Goal: Transaction & Acquisition: Purchase product/service

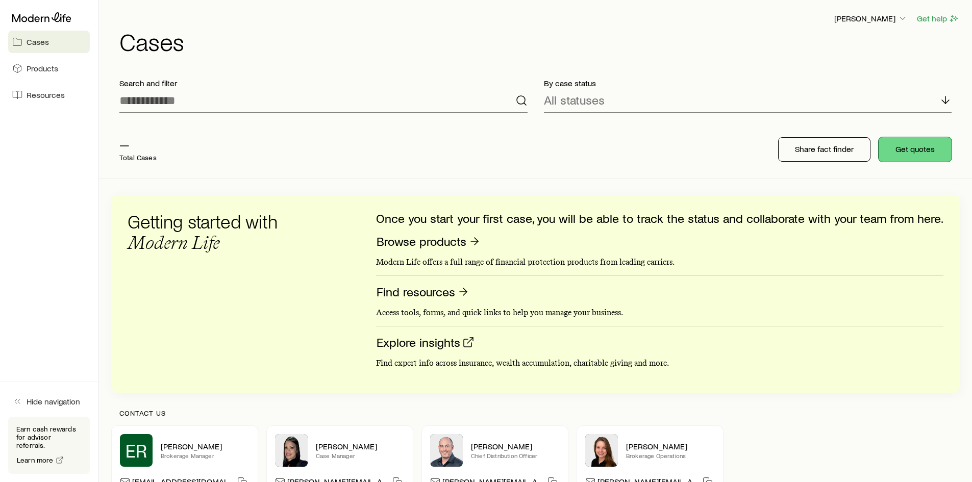
click at [897, 151] on button "Get quotes" at bounding box center [914, 149] width 73 height 24
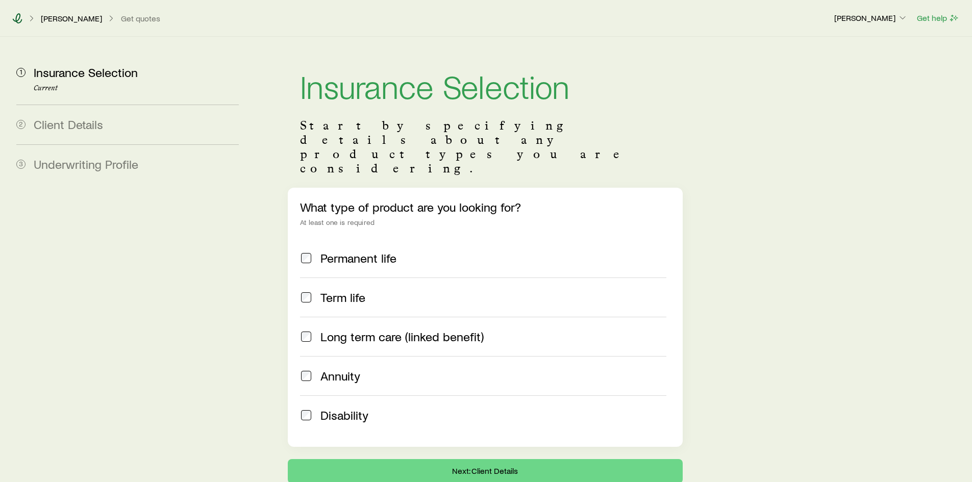
click at [19, 17] on icon at bounding box center [17, 18] width 10 height 10
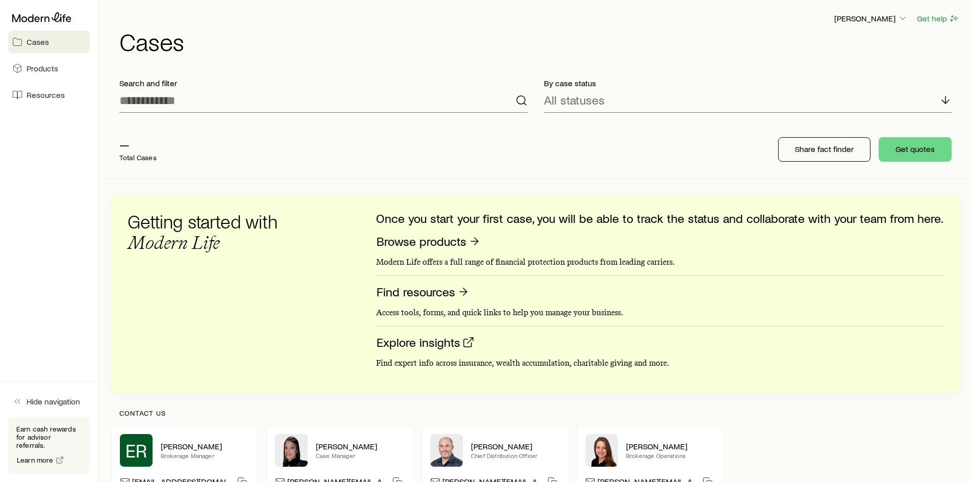
click at [68, 230] on aside "Cases Products Resources Hide navigation Earn cash rewards for advisor referral…" at bounding box center [49, 241] width 99 height 482
click at [47, 271] on aside "Cases Products Resources Hide navigation Earn cash rewards for advisor referral…" at bounding box center [49, 241] width 99 height 482
click at [837, 145] on p "Share fact finder" at bounding box center [824, 149] width 59 height 10
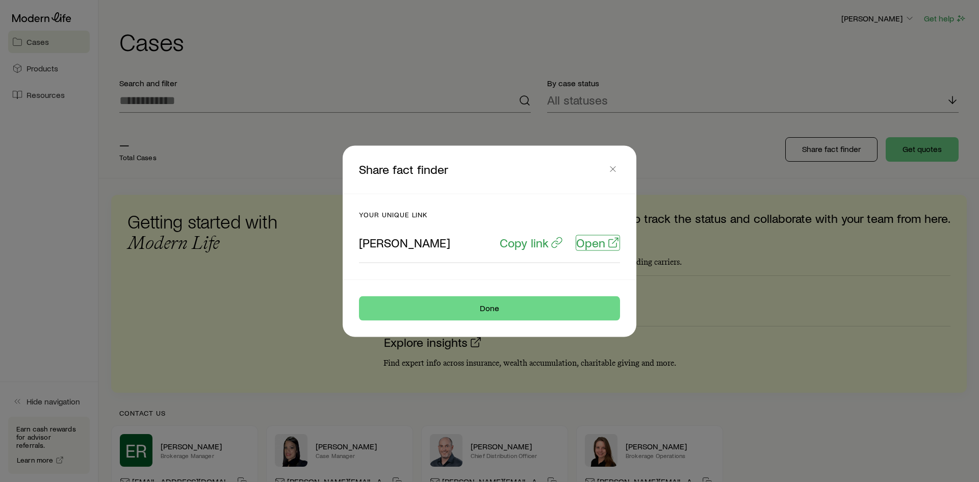
click at [595, 244] on p "Open" at bounding box center [590, 242] width 29 height 14
click at [608, 166] on button "button" at bounding box center [613, 169] width 14 height 14
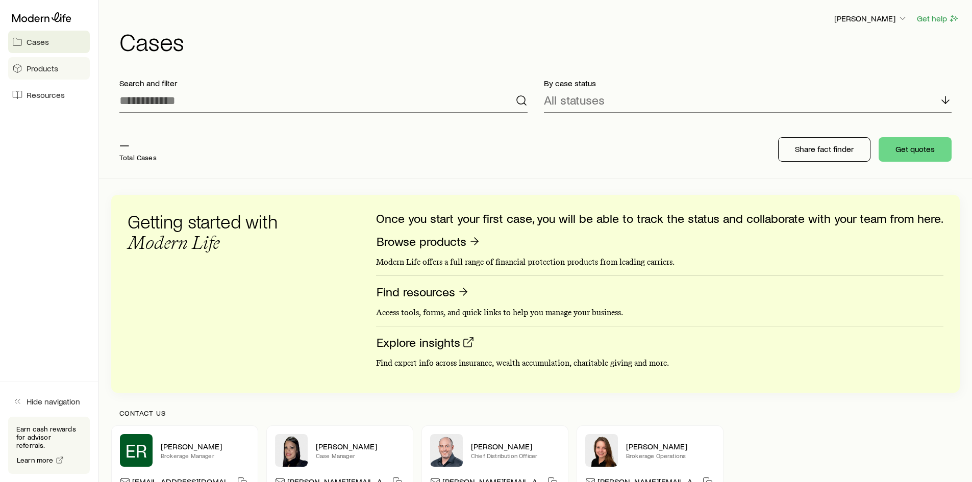
click at [49, 67] on span "Products" at bounding box center [43, 68] width 32 height 10
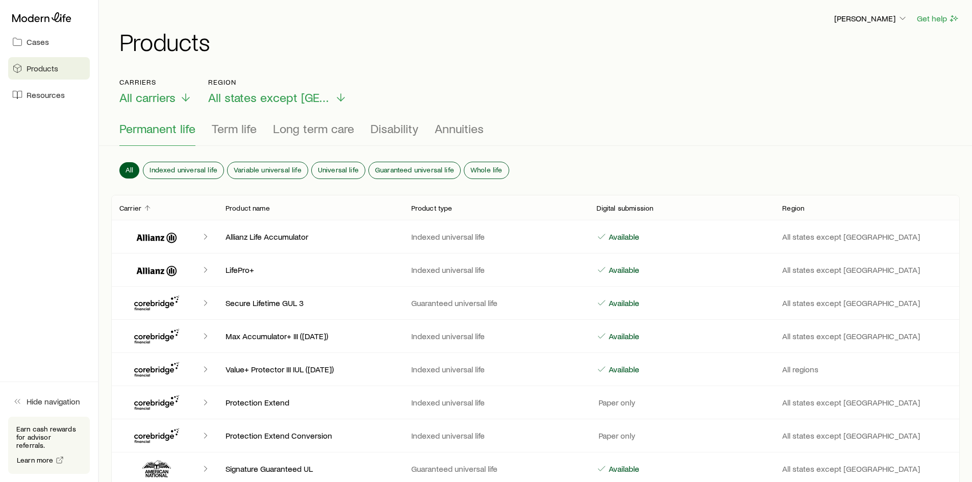
click at [264, 235] on p "Allianz Life Accumulator" at bounding box center [309, 237] width 169 height 10
click at [163, 239] on icon "Client cases" at bounding box center [156, 236] width 61 height 24
click at [49, 96] on span "Resources" at bounding box center [46, 95] width 38 height 10
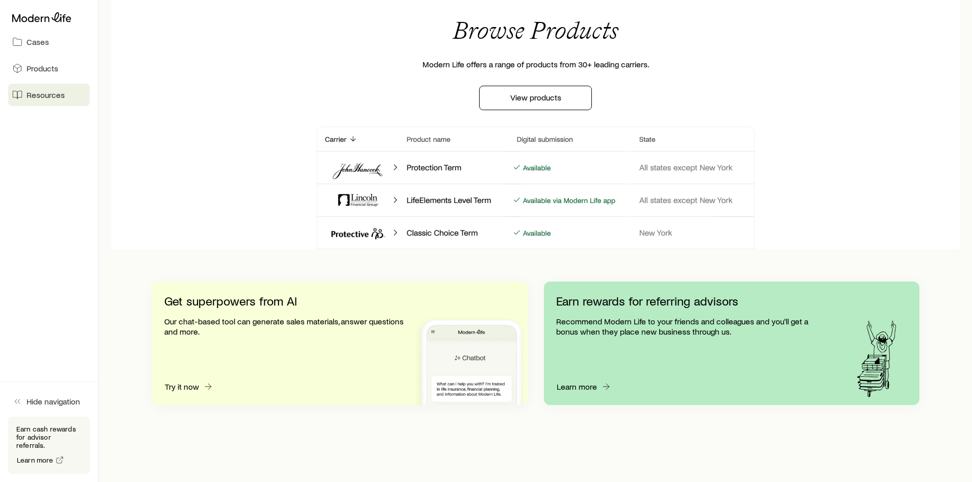
scroll to position [903, 0]
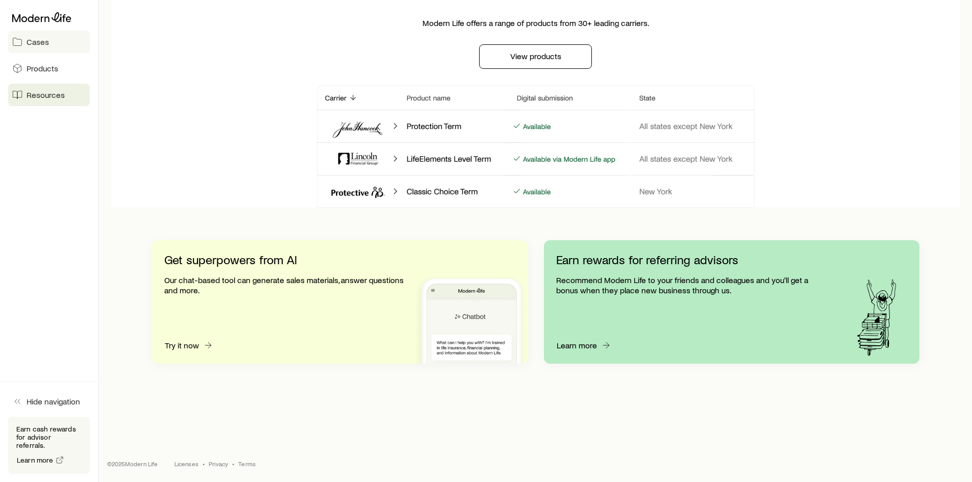
click at [57, 40] on link "Cases" at bounding box center [49, 42] width 82 height 22
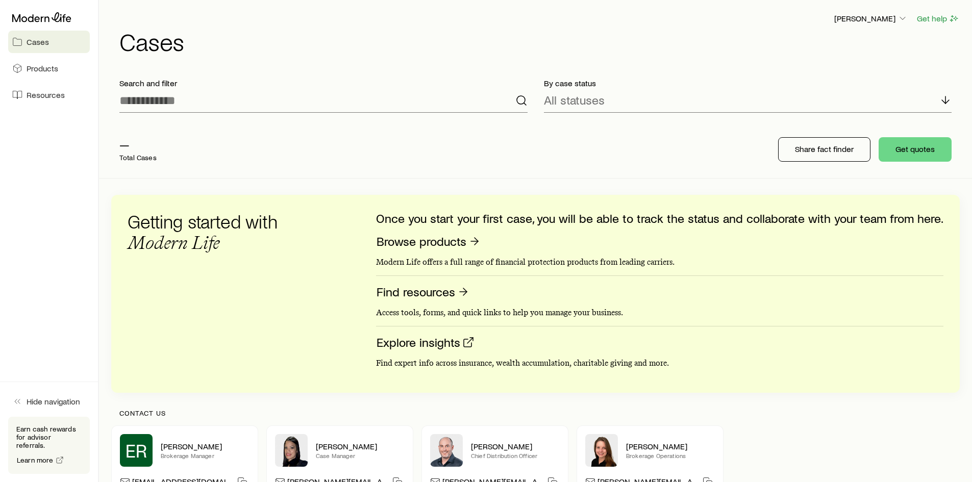
click at [54, 41] on link "Cases" at bounding box center [49, 42] width 82 height 22
click at [905, 154] on button "Get quotes" at bounding box center [914, 149] width 73 height 24
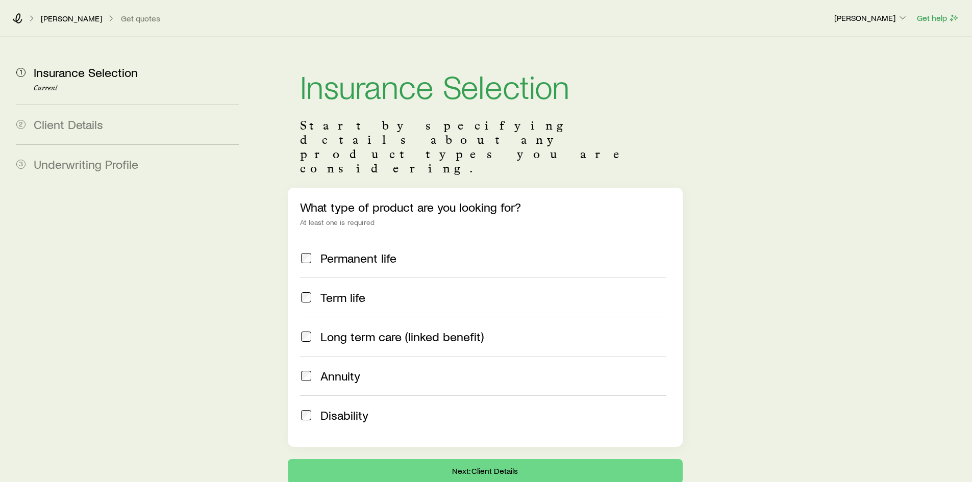
click at [95, 124] on span "Client Details" at bounding box center [68, 124] width 69 height 15
click at [300, 290] on span at bounding box center [306, 297] width 12 height 14
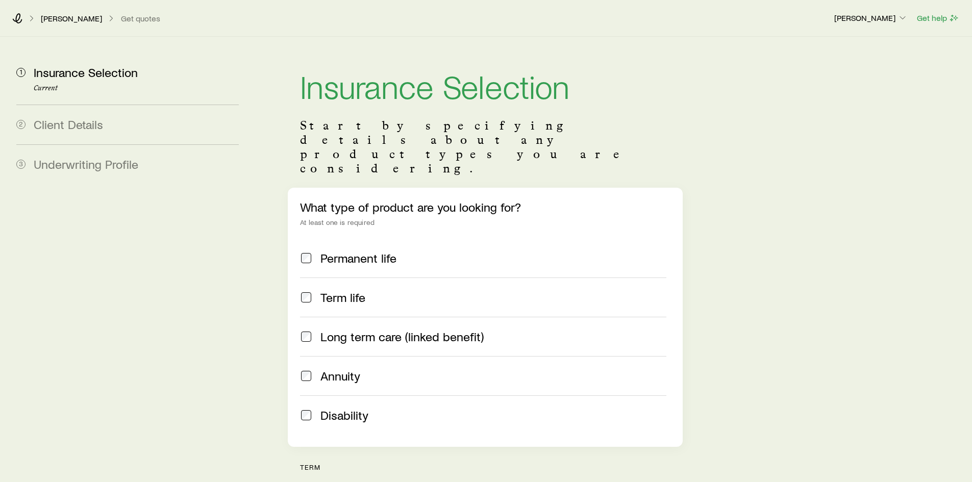
click at [63, 20] on p "[PERSON_NAME]" at bounding box center [71, 18] width 61 height 10
click at [23, 18] on div "[PERSON_NAME] Get quotes" at bounding box center [418, 18] width 813 height 10
click at [872, 18] on p "[PERSON_NAME]" at bounding box center [870, 18] width 73 height 10
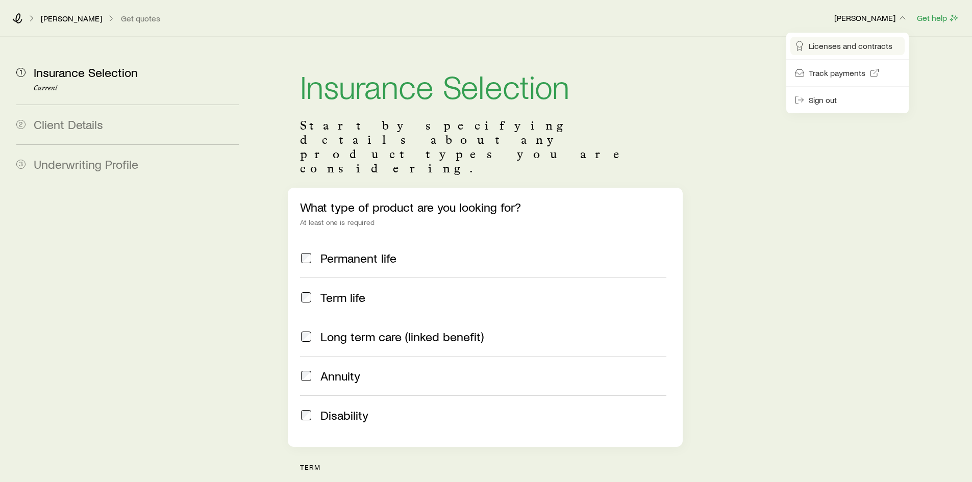
click at [872, 40] on link "Licenses and contracts" at bounding box center [847, 46] width 114 height 18
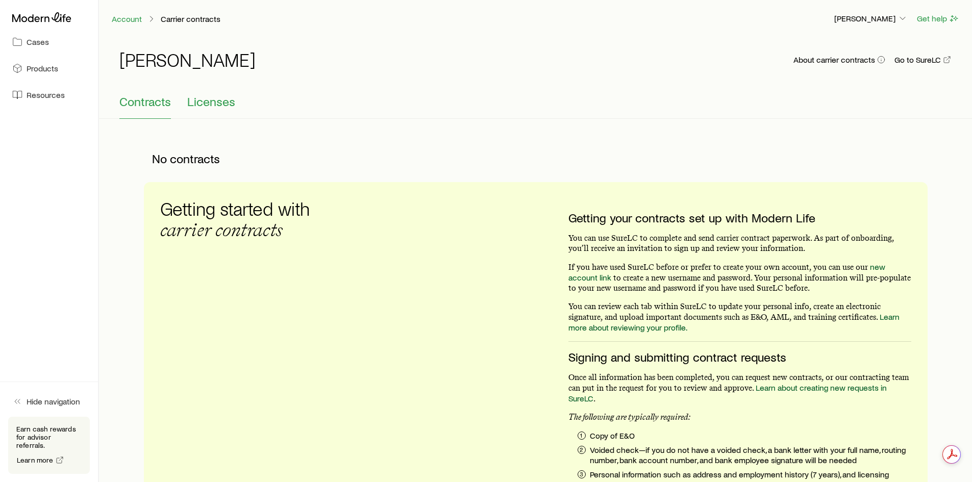
click at [205, 103] on span "Licenses" at bounding box center [211, 101] width 48 height 14
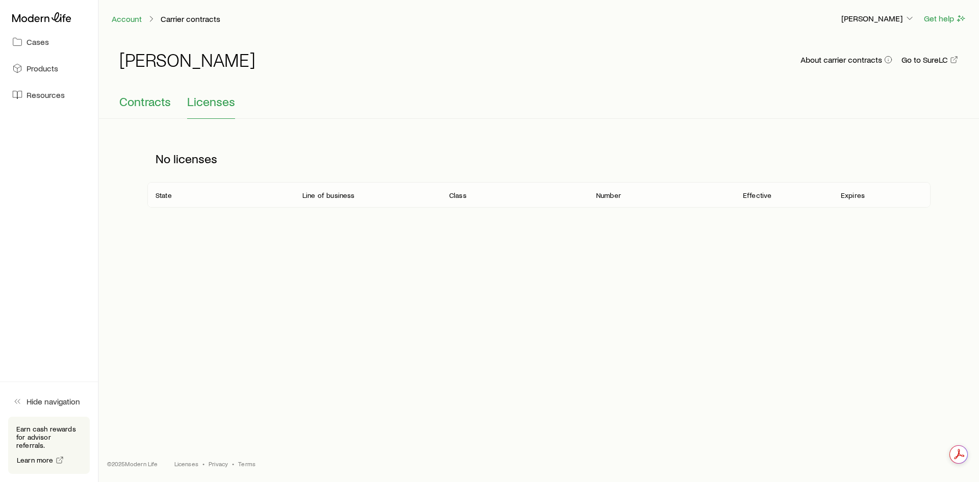
click at [131, 107] on span "Contracts" at bounding box center [145, 101] width 52 height 14
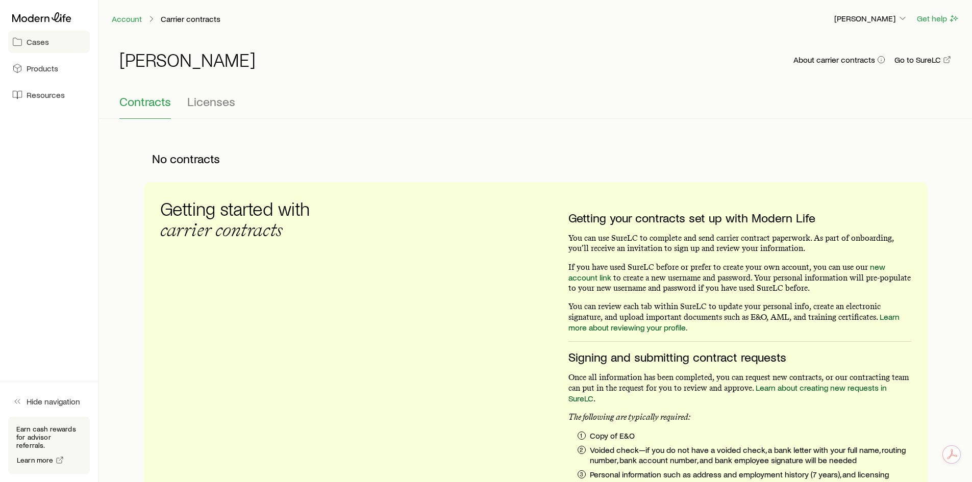
click at [34, 51] on link "Cases" at bounding box center [49, 42] width 82 height 22
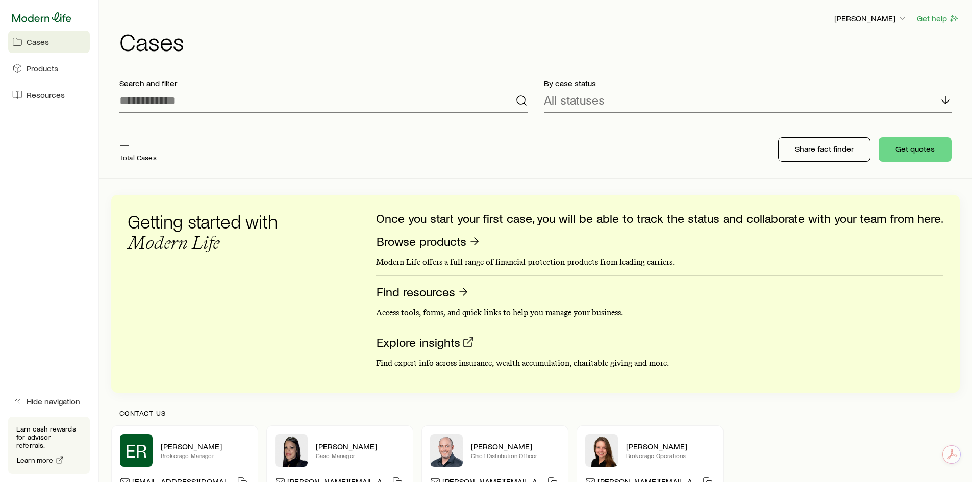
click at [44, 15] on icon at bounding box center [41, 17] width 59 height 10
click at [843, 149] on p "Share fact finder" at bounding box center [824, 149] width 59 height 10
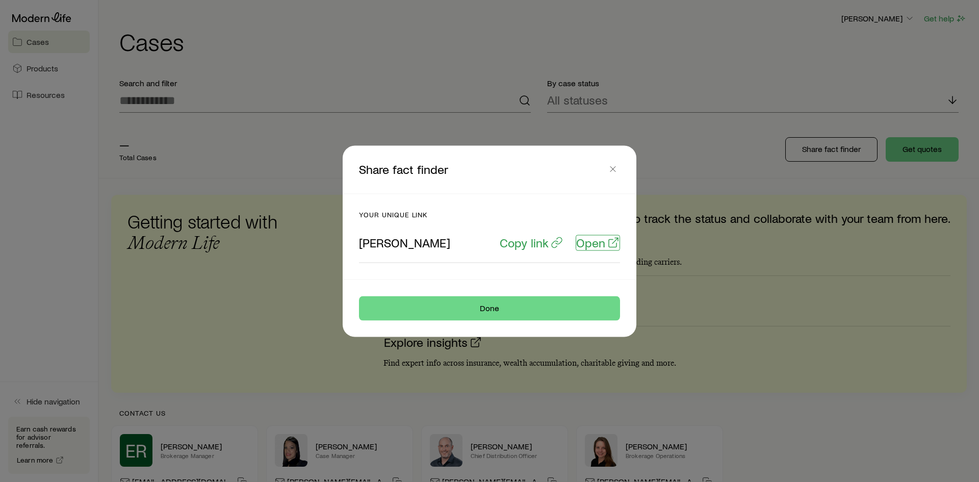
click at [589, 249] on link "Open" at bounding box center [598, 243] width 44 height 16
click at [614, 170] on icon "button" at bounding box center [613, 169] width 10 height 10
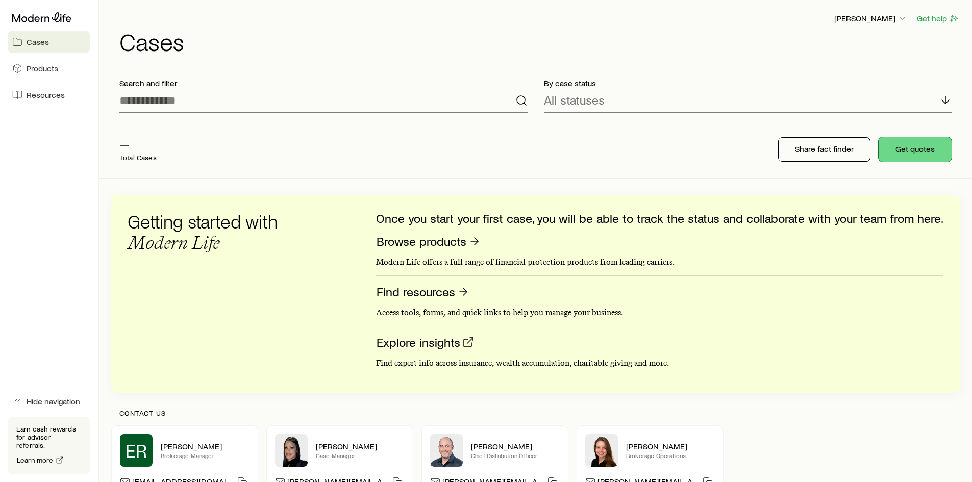
click at [897, 155] on button "Get quotes" at bounding box center [914, 149] width 73 height 24
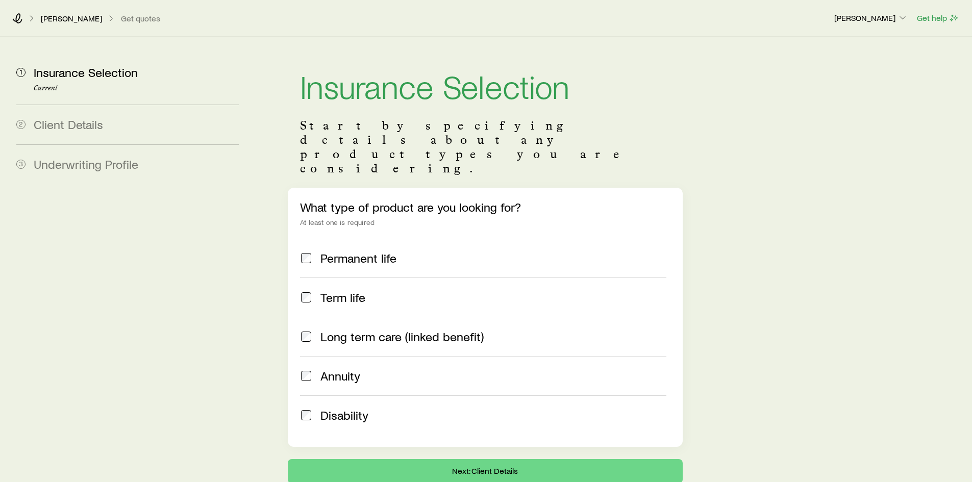
click at [571, 49] on div "Insurance Selection Start by specifying details about any product types you are…" at bounding box center [485, 260] width 411 height 447
click at [546, 47] on div "Insurance Selection Start by specifying details about any product types you are…" at bounding box center [485, 260] width 411 height 447
click at [98, 160] on span "Underwriting Profile" at bounding box center [86, 164] width 105 height 15
click at [17, 18] on icon at bounding box center [17, 18] width 10 height 10
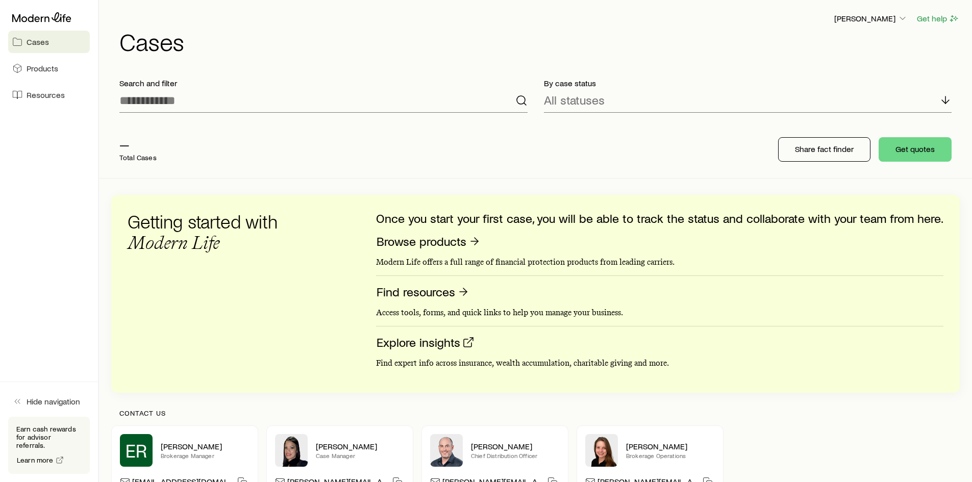
click at [41, 42] on span "Cases" at bounding box center [38, 42] width 22 height 10
click at [61, 69] on link "Products" at bounding box center [49, 68] width 82 height 22
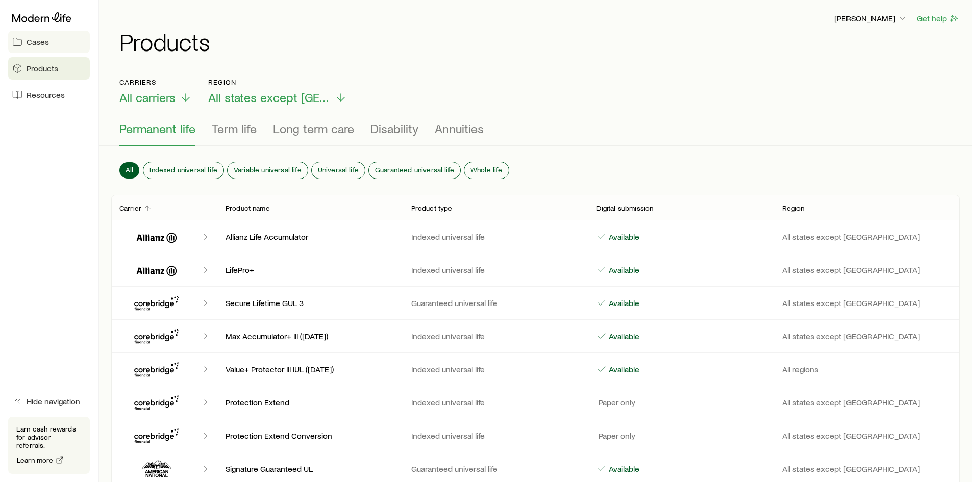
click at [55, 49] on link "Cases" at bounding box center [49, 42] width 82 height 22
